Goal: Task Accomplishment & Management: Manage account settings

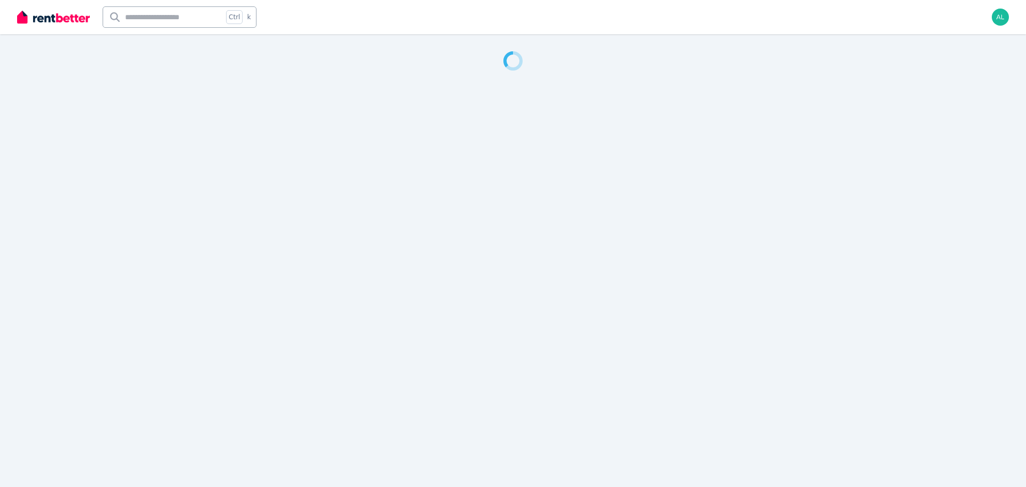
select select "***"
select select "**********"
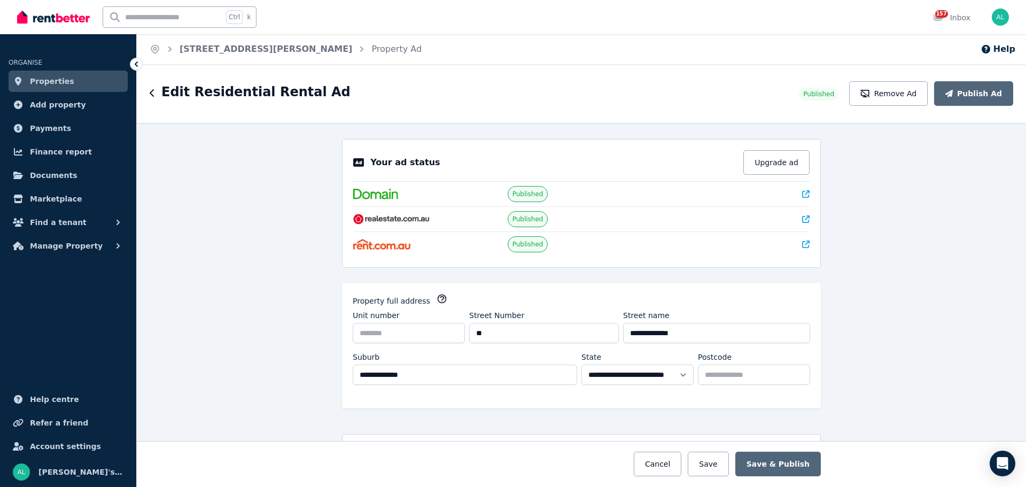
click at [796, 193] on div at bounding box center [735, 194] width 148 height 11
click at [802, 193] on icon at bounding box center [805, 193] width 7 height 7
click at [259, 54] on link "[STREET_ADDRESS][PERSON_NAME]" at bounding box center [266, 49] width 173 height 10
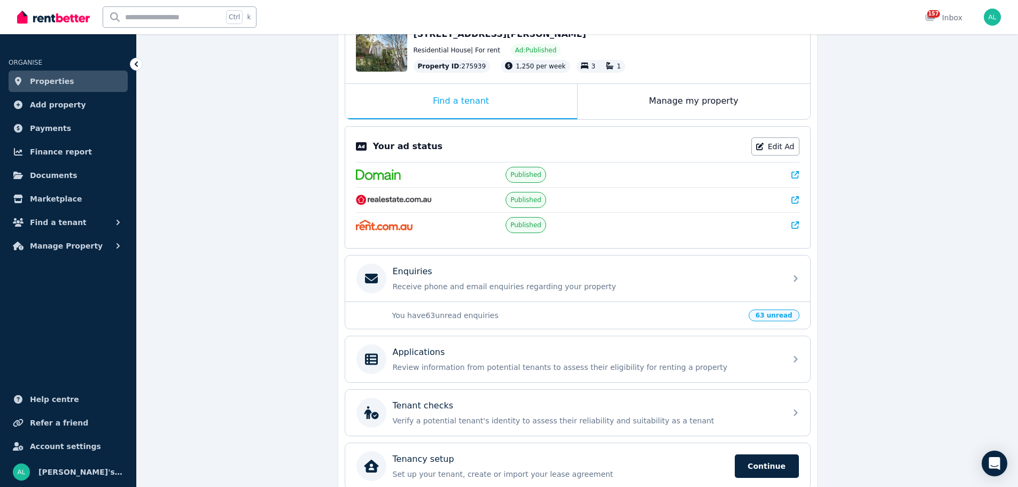
scroll to position [130, 0]
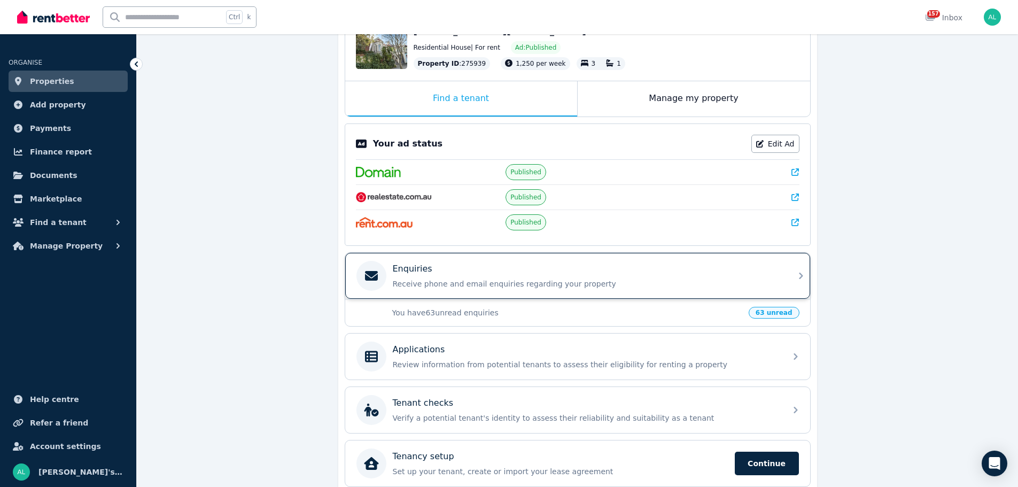
click at [501, 274] on div "Enquiries" at bounding box center [586, 268] width 387 height 13
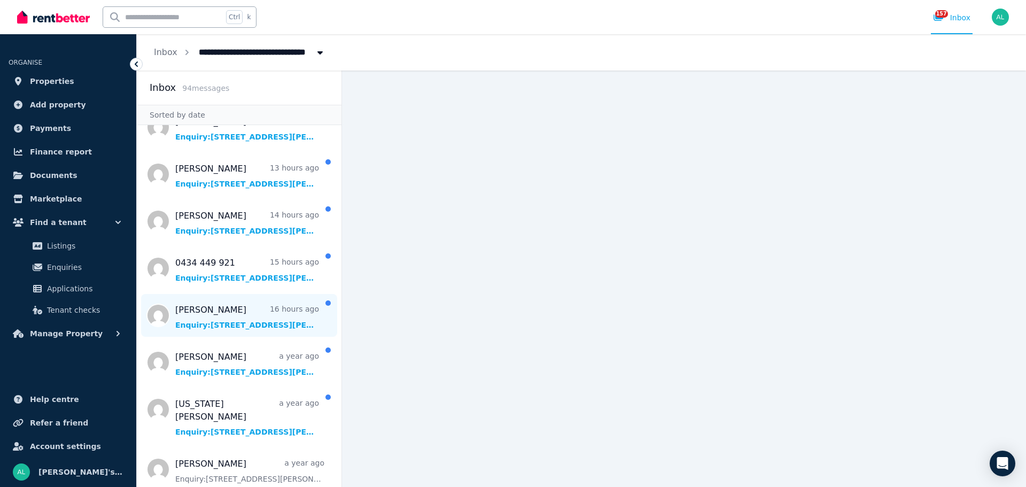
scroll to position [164, 0]
click at [220, 334] on span "Message list" at bounding box center [239, 315] width 205 height 43
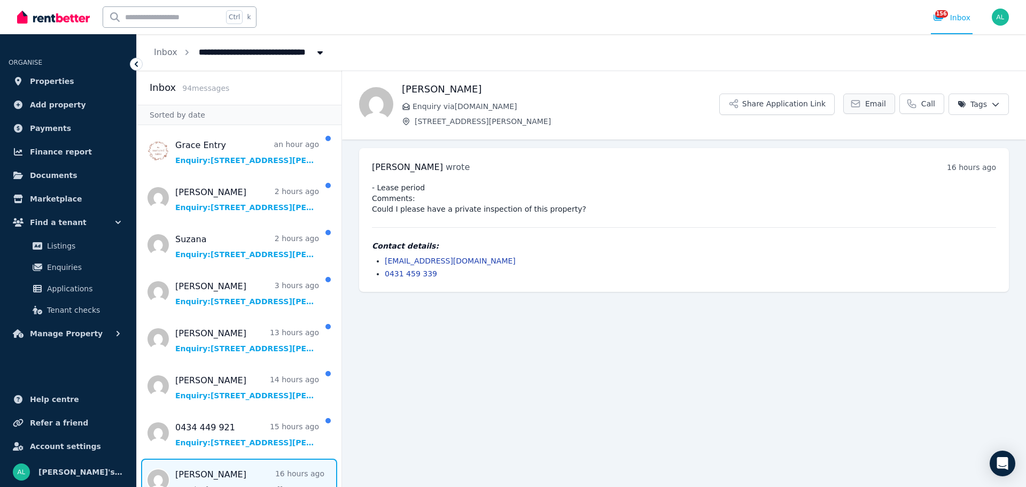
click at [867, 106] on link "Email" at bounding box center [869, 103] width 52 height 20
click at [781, 109] on button "Share Application Link" at bounding box center [776, 103] width 115 height 21
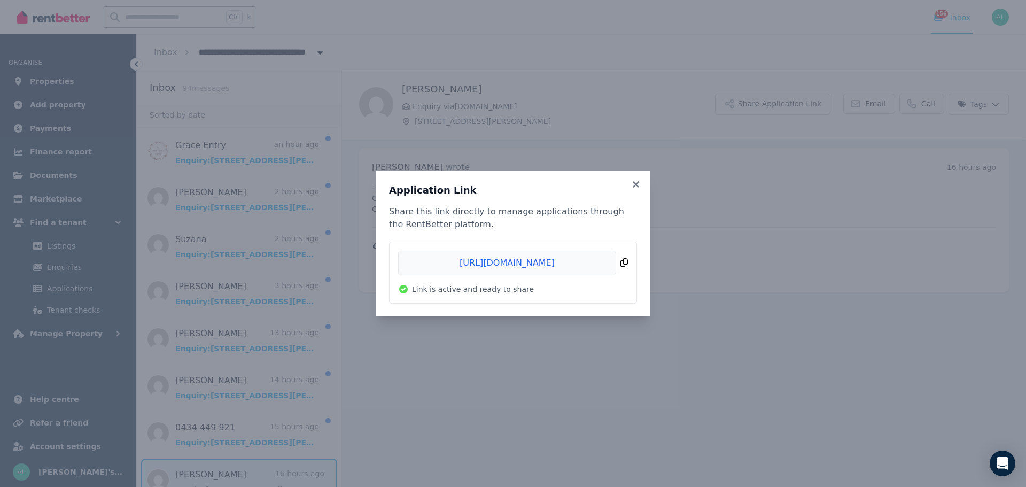
click at [627, 264] on span "Copied!" at bounding box center [513, 263] width 230 height 25
click at [639, 185] on icon at bounding box center [635, 185] width 11 height 10
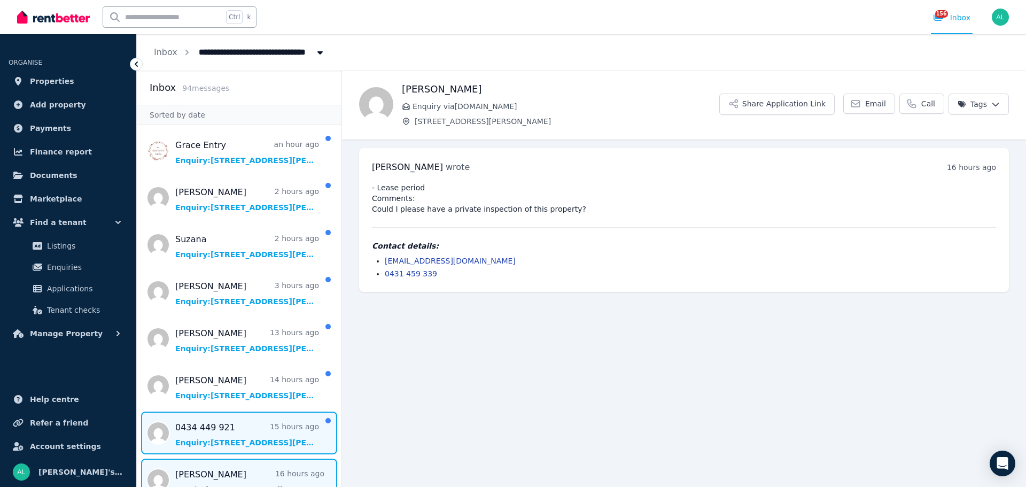
click at [242, 430] on span "Message list" at bounding box center [239, 432] width 205 height 43
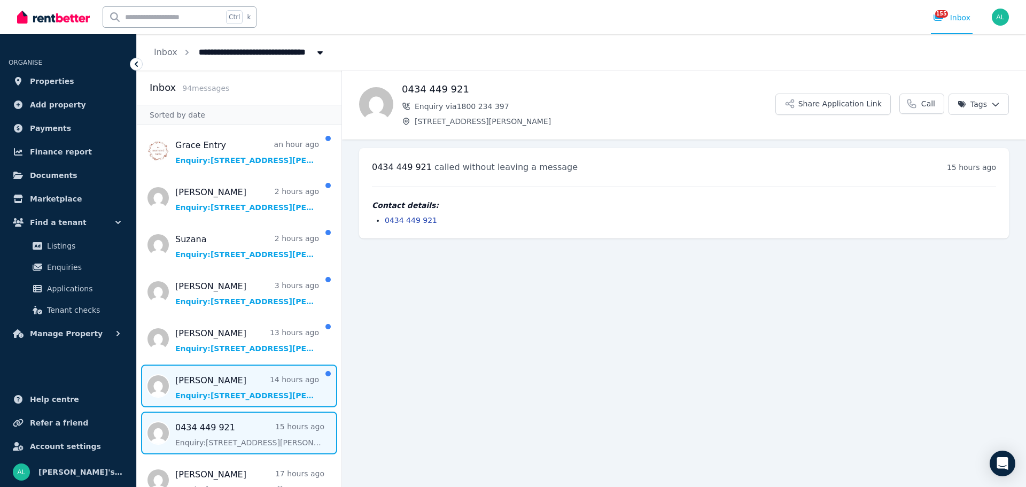
click at [221, 381] on span "Message list" at bounding box center [239, 385] width 205 height 43
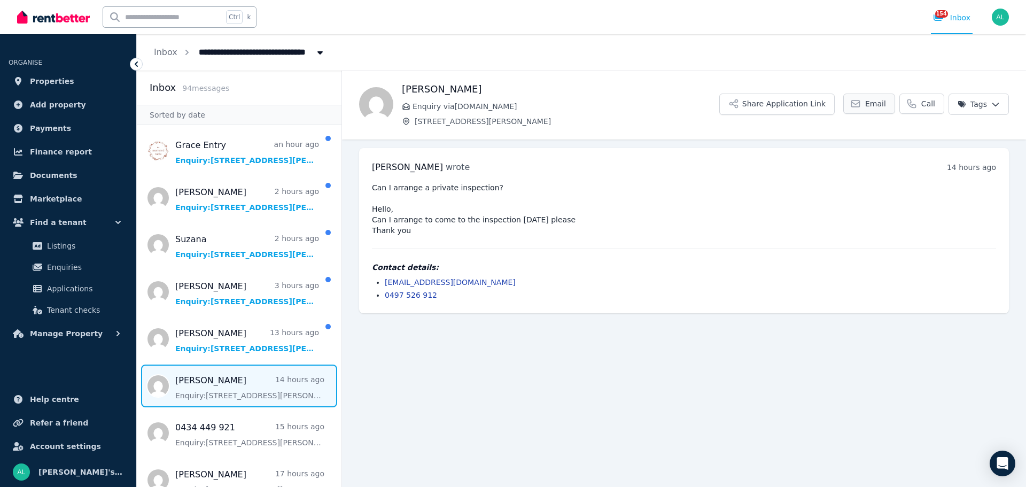
click at [871, 107] on span "Email" at bounding box center [875, 103] width 21 height 11
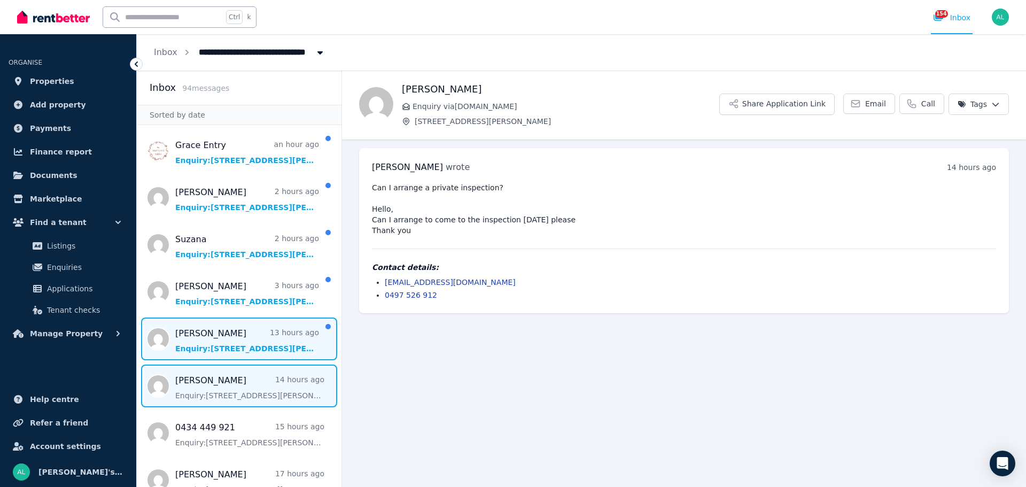
click at [230, 345] on span "Message list" at bounding box center [239, 338] width 205 height 43
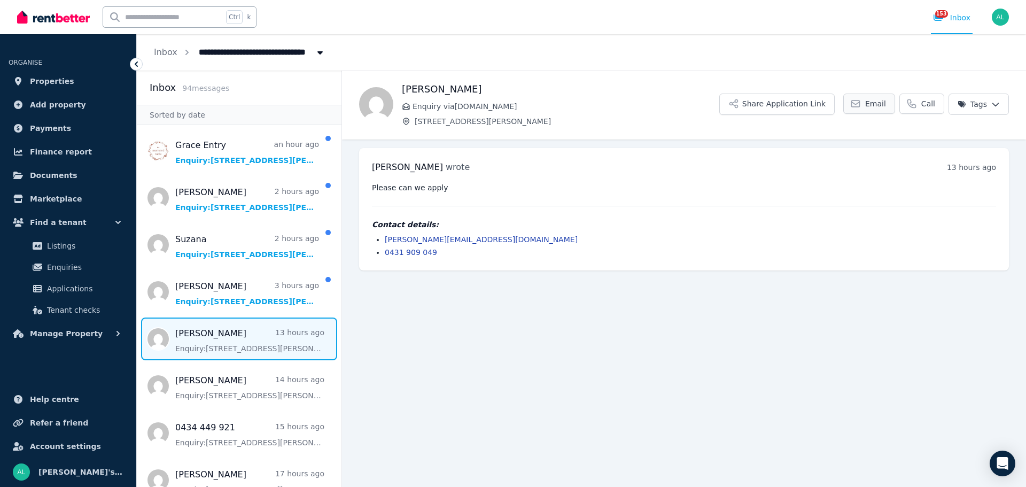
click at [881, 104] on span "Email" at bounding box center [875, 103] width 21 height 11
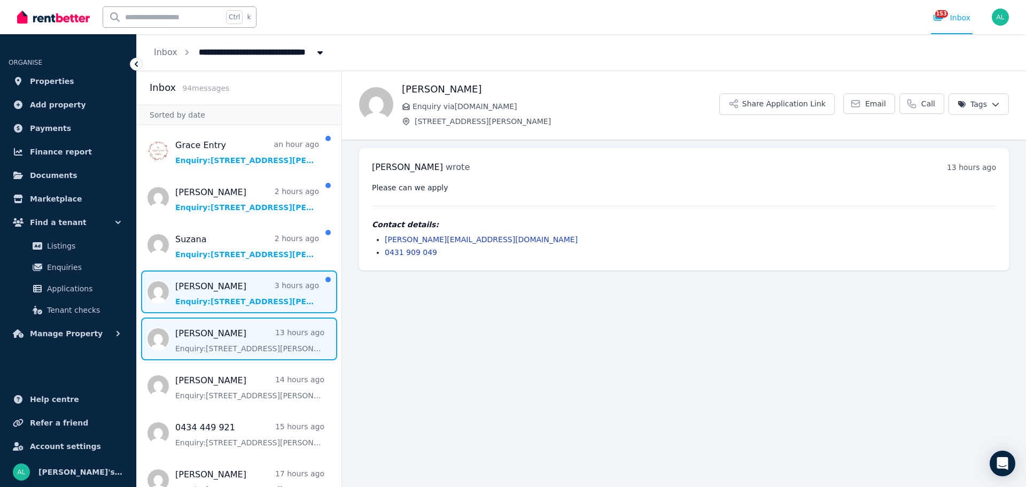
click at [229, 285] on span "Message list" at bounding box center [239, 291] width 205 height 43
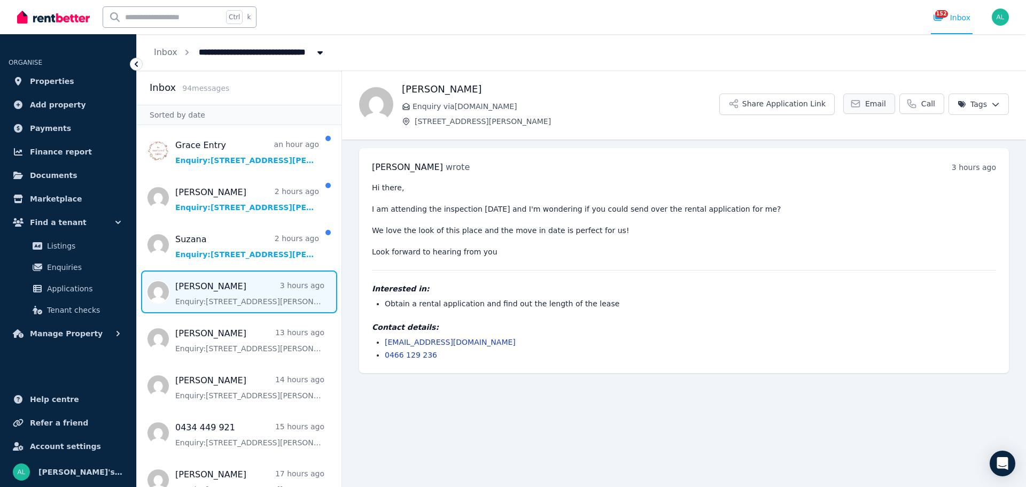
click at [867, 105] on link "Email" at bounding box center [869, 103] width 52 height 20
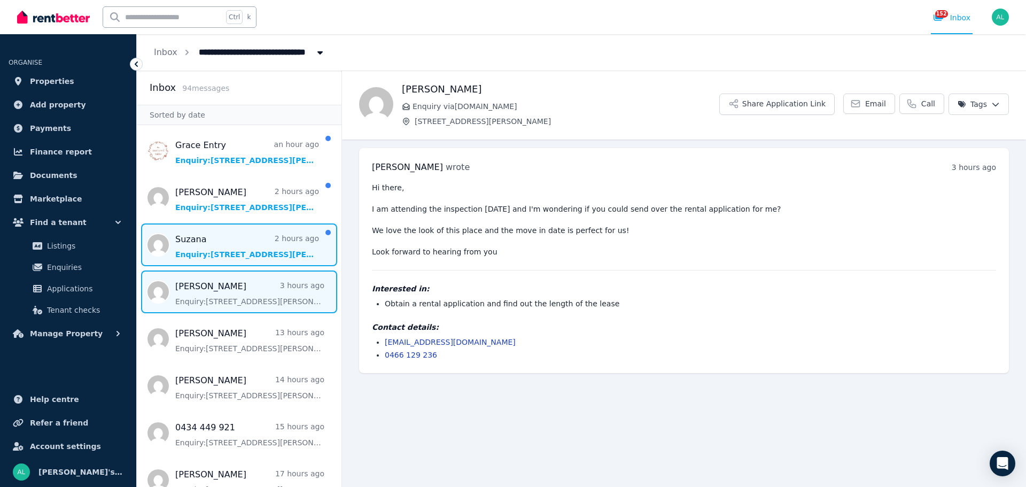
click at [223, 250] on span "Message list" at bounding box center [239, 244] width 205 height 43
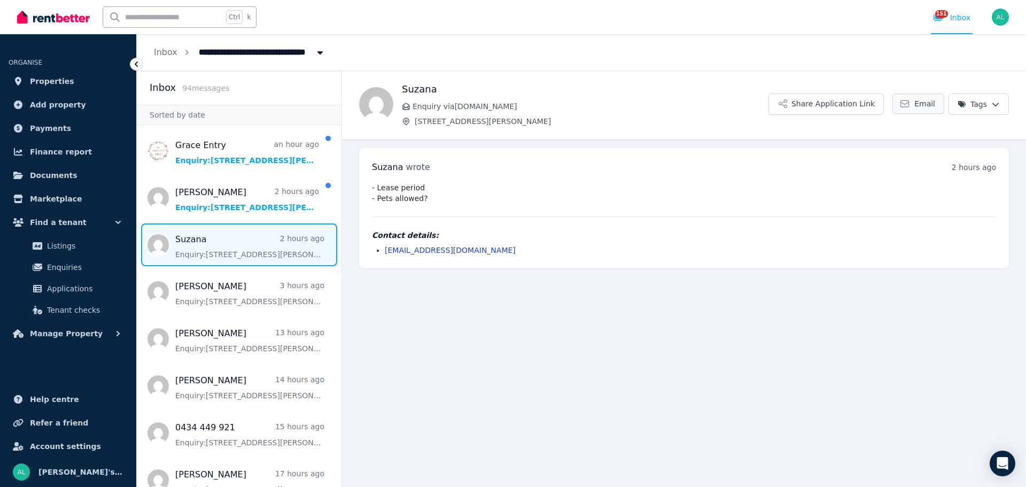
click at [917, 103] on link "Email" at bounding box center [918, 103] width 52 height 20
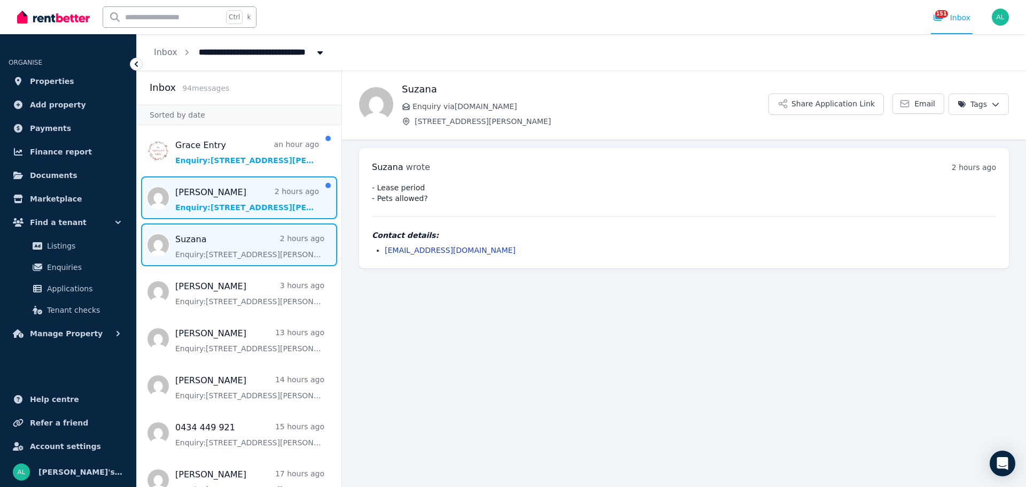
click at [257, 208] on span "Message list" at bounding box center [239, 197] width 205 height 43
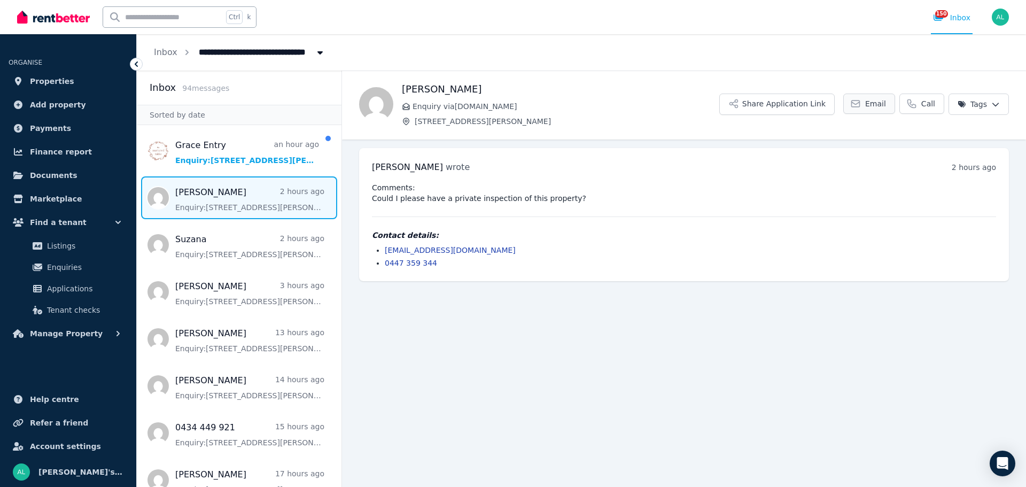
click at [870, 105] on link "Email" at bounding box center [869, 103] width 52 height 20
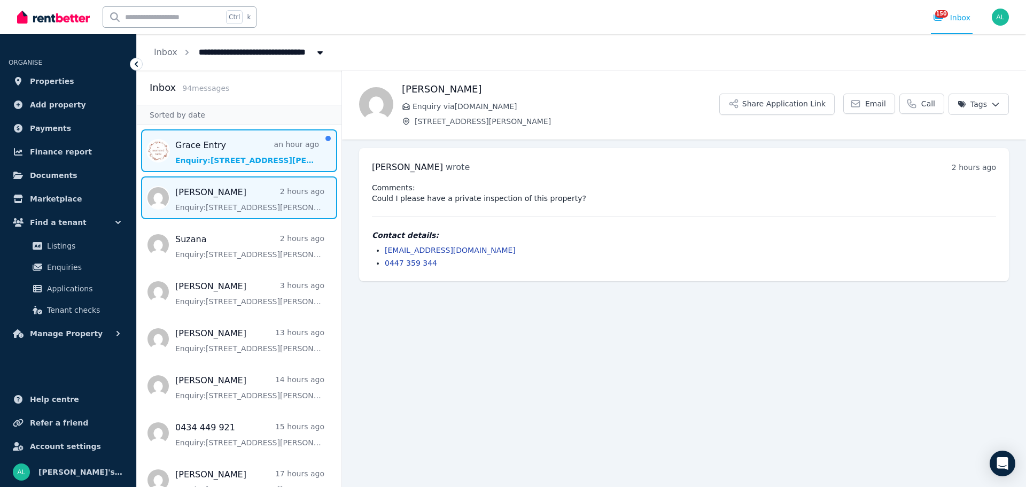
click at [235, 152] on span "Message list" at bounding box center [239, 150] width 205 height 43
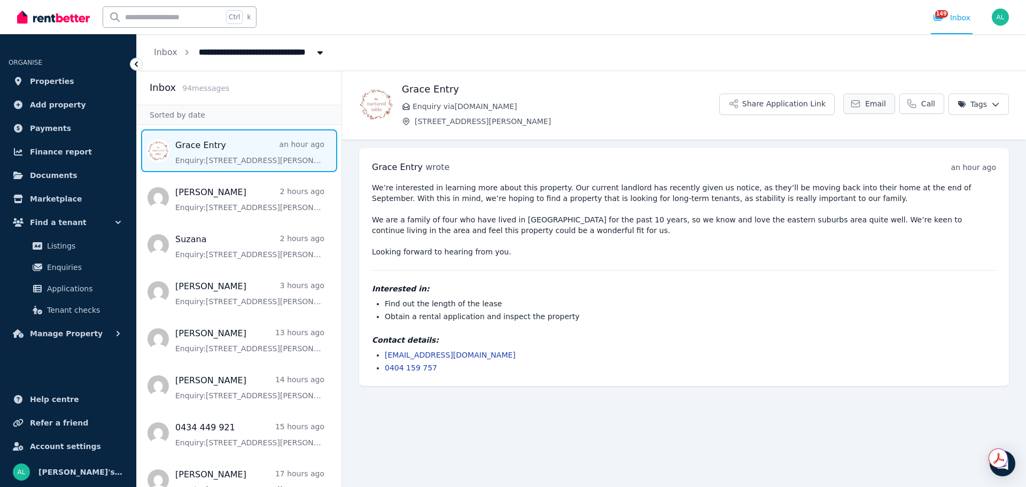
click at [884, 111] on link "Email" at bounding box center [869, 103] width 52 height 20
click at [46, 79] on span "Properties" at bounding box center [52, 81] width 44 height 13
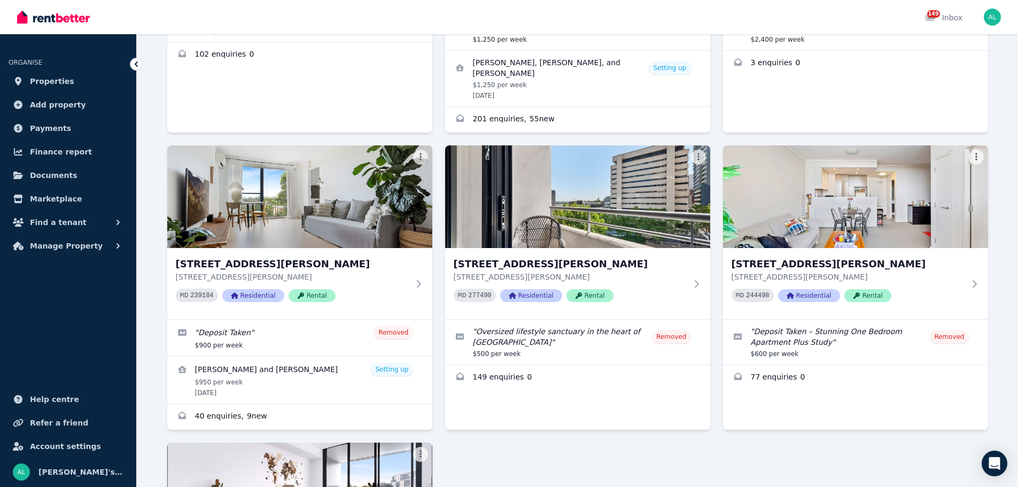
scroll to position [1860, 0]
